Goal: Task Accomplishment & Management: Manage account settings

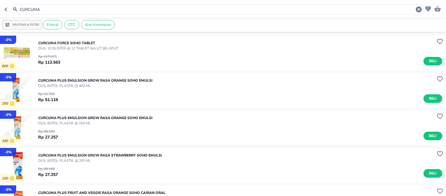
click at [8, 8] on icon "button" at bounding box center [7, 9] width 5 height 5
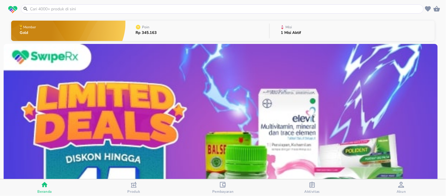
click at [160, 30] on button "Poin Rp 345.163" at bounding box center [198, 30] width 144 height 23
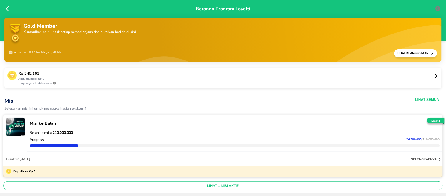
click at [434, 76] on icon at bounding box center [436, 76] width 4 height 4
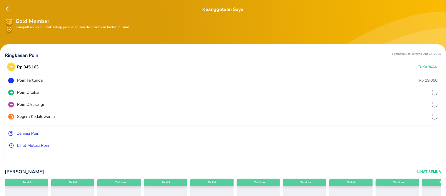
click at [427, 68] on p "Tukarkan" at bounding box center [428, 66] width 20 height 5
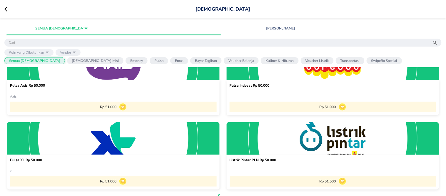
scroll to position [618, 0]
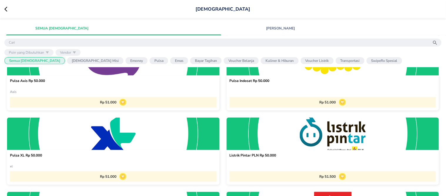
click at [2, 7] on div "[DEMOGRAPHIC_DATA]" at bounding box center [223, 9] width 446 height 18
click at [3, 10] on div "[DEMOGRAPHIC_DATA]" at bounding box center [223, 9] width 446 height 18
click at [5, 10] on icon at bounding box center [8, 9] width 9 height 6
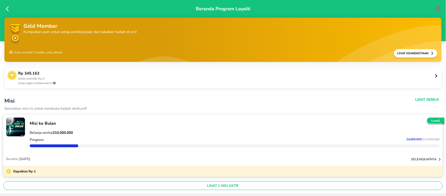
click at [6, 8] on icon at bounding box center [7, 8] width 3 height 5
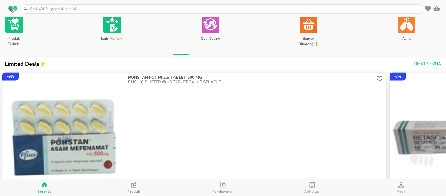
scroll to position [359, 0]
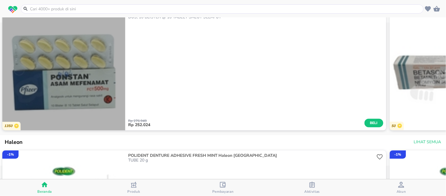
click at [66, 101] on img "button" at bounding box center [63, 68] width 123 height 123
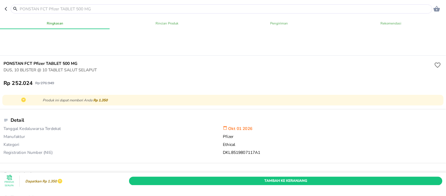
scroll to position [163, 0]
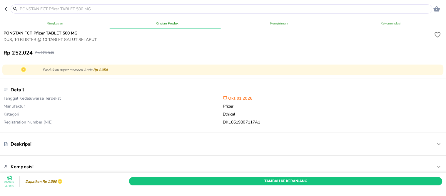
click at [6, 8] on icon "button" at bounding box center [7, 8] width 5 height 5
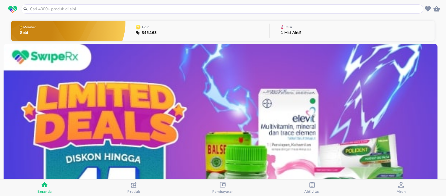
click at [221, 189] on span "Pembayaran" at bounding box center [222, 191] width 21 height 5
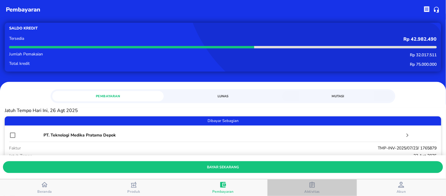
click at [307, 186] on div "Aktivitas" at bounding box center [312, 187] width 16 height 12
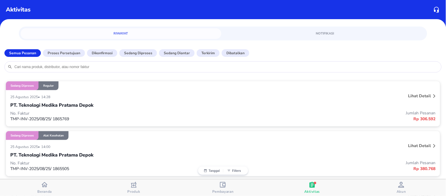
click at [85, 101] on p "PT. Teknologi Medika Pratama Depok" at bounding box center [51, 104] width 83 height 7
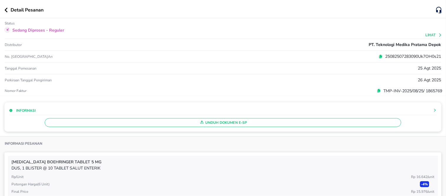
click at [5, 10] on icon "button" at bounding box center [6, 10] width 3 height 5
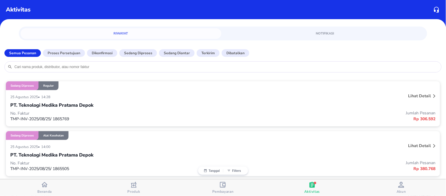
click at [89, 144] on div "[DATE] • 14:00" at bounding box center [134, 146] width 248 height 7
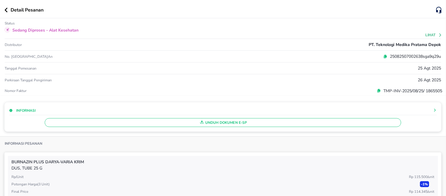
click at [4, 8] on icon "button" at bounding box center [5, 10] width 3 height 5
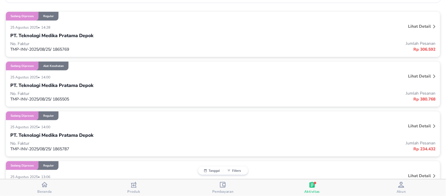
scroll to position [98, 0]
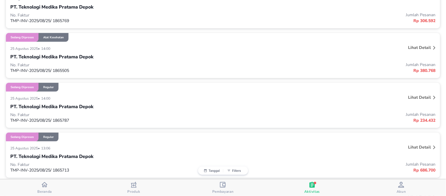
click at [91, 99] on div "[DATE] • 14:00" at bounding box center [134, 97] width 248 height 7
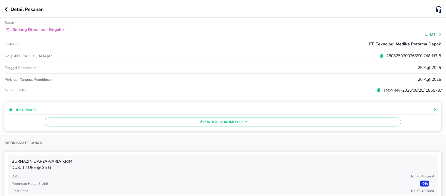
scroll to position [0, 0]
click at [5, 11] on icon "button" at bounding box center [5, 10] width 3 height 5
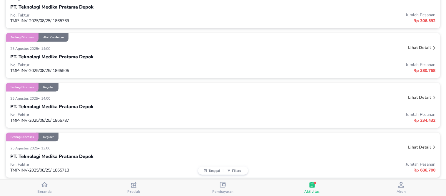
click at [61, 149] on div "[DATE] • 13:06" at bounding box center [134, 147] width 248 height 7
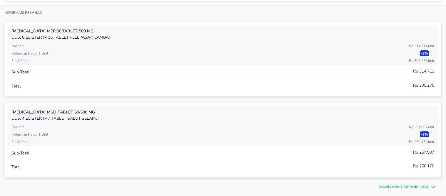
scroll to position [163, 0]
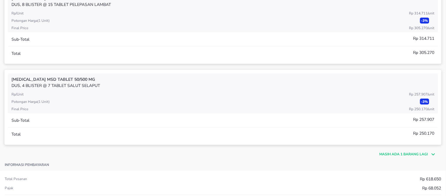
click at [404, 151] on p "Masih ada 1 barang lagi" at bounding box center [404, 153] width 49 height 5
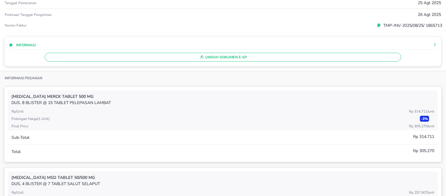
scroll to position [0, 0]
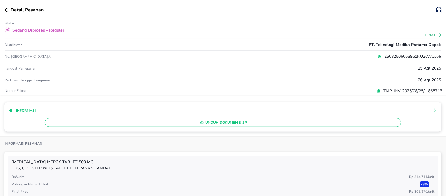
click at [7, 13] on div "Detail Pesanan" at bounding box center [220, 9] width 432 height 7
click at [4, 5] on div "Detail Pesanan" at bounding box center [223, 9] width 446 height 18
click at [7, 10] on icon "button" at bounding box center [5, 10] width 3 height 5
